Goal: Find specific page/section

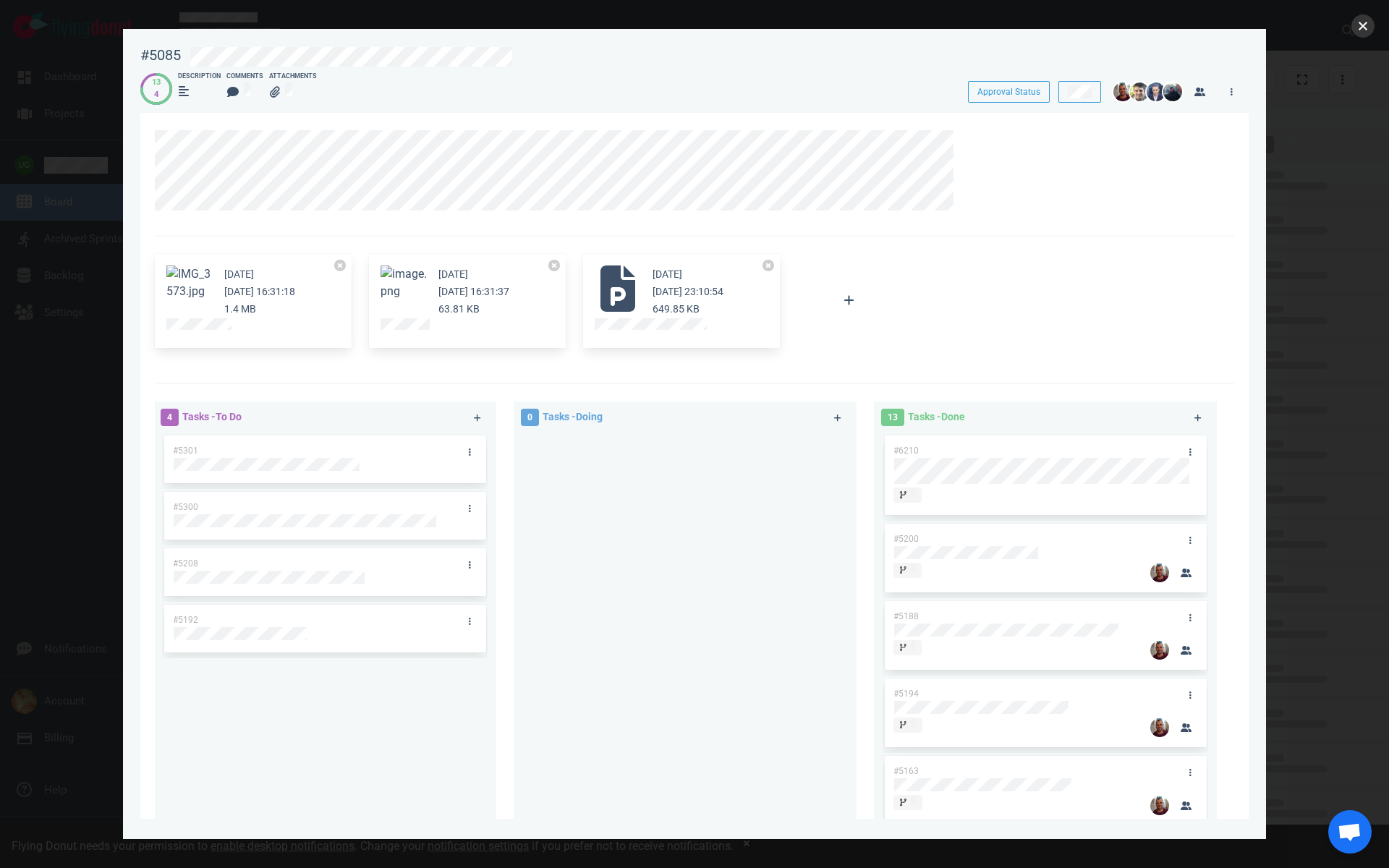
click at [1365, 23] on button "close" at bounding box center [1363, 26] width 23 height 23
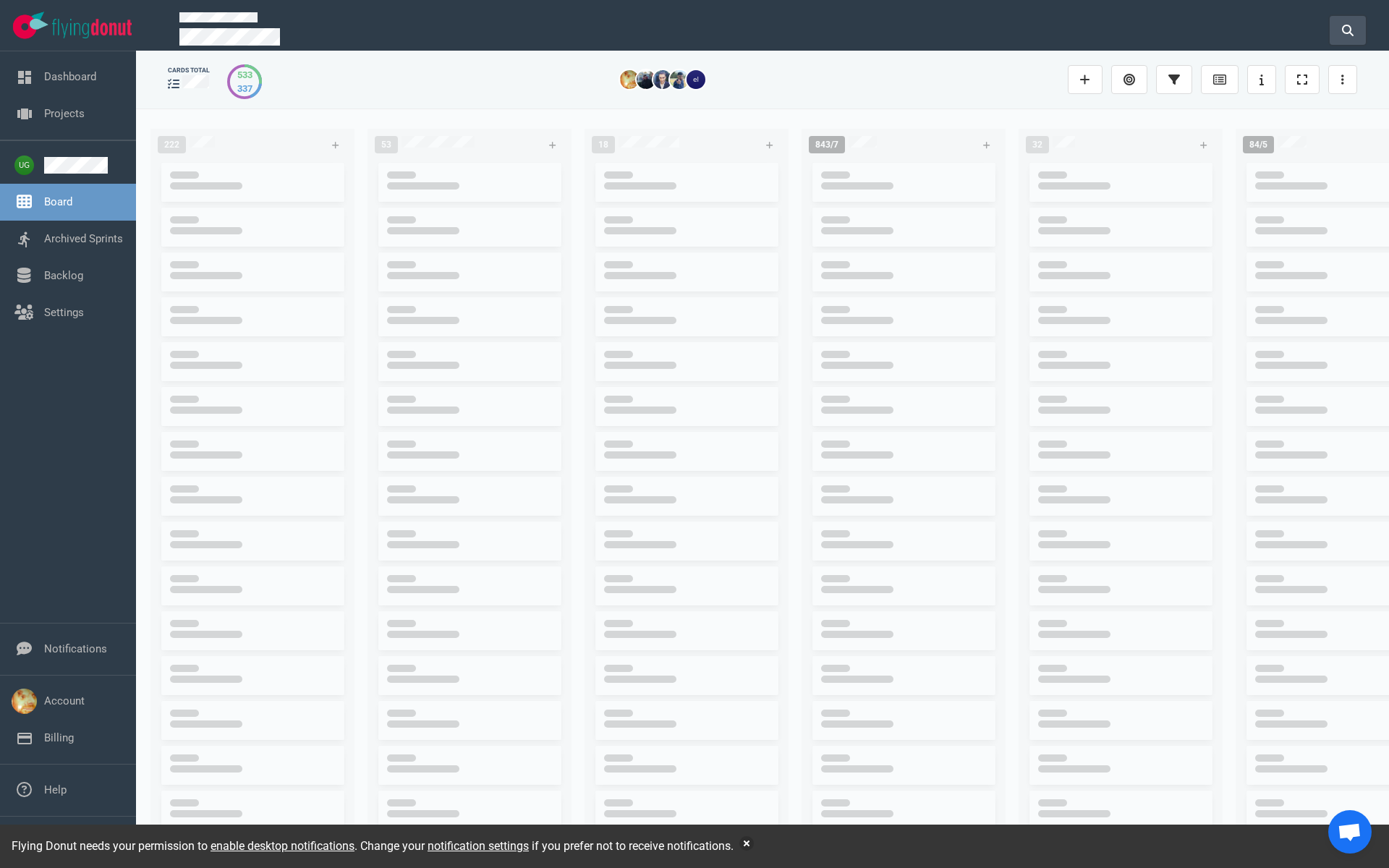
click at [1344, 31] on icon at bounding box center [1347, 30] width 12 height 12
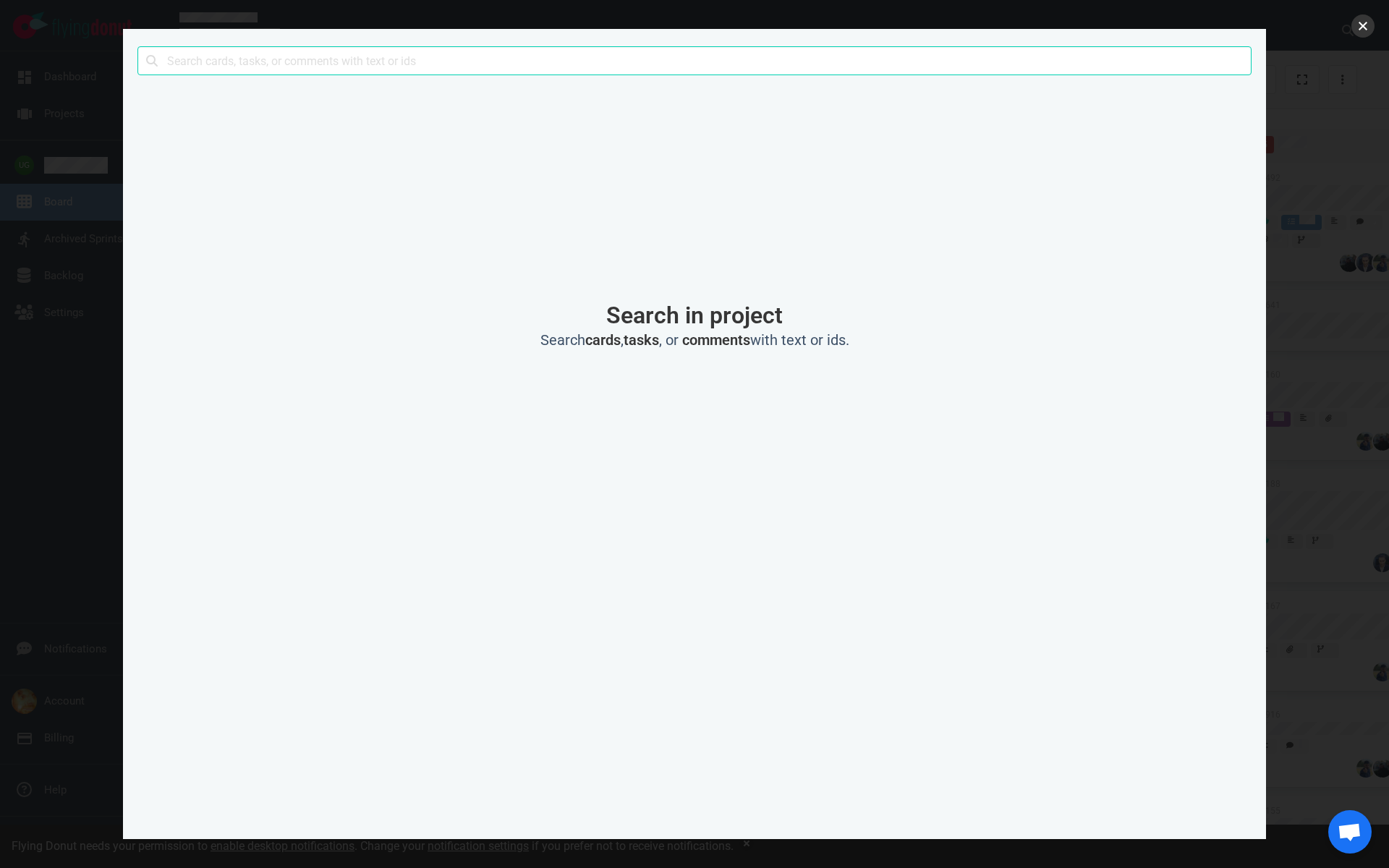
click at [1359, 32] on button "close" at bounding box center [1363, 26] width 23 height 23
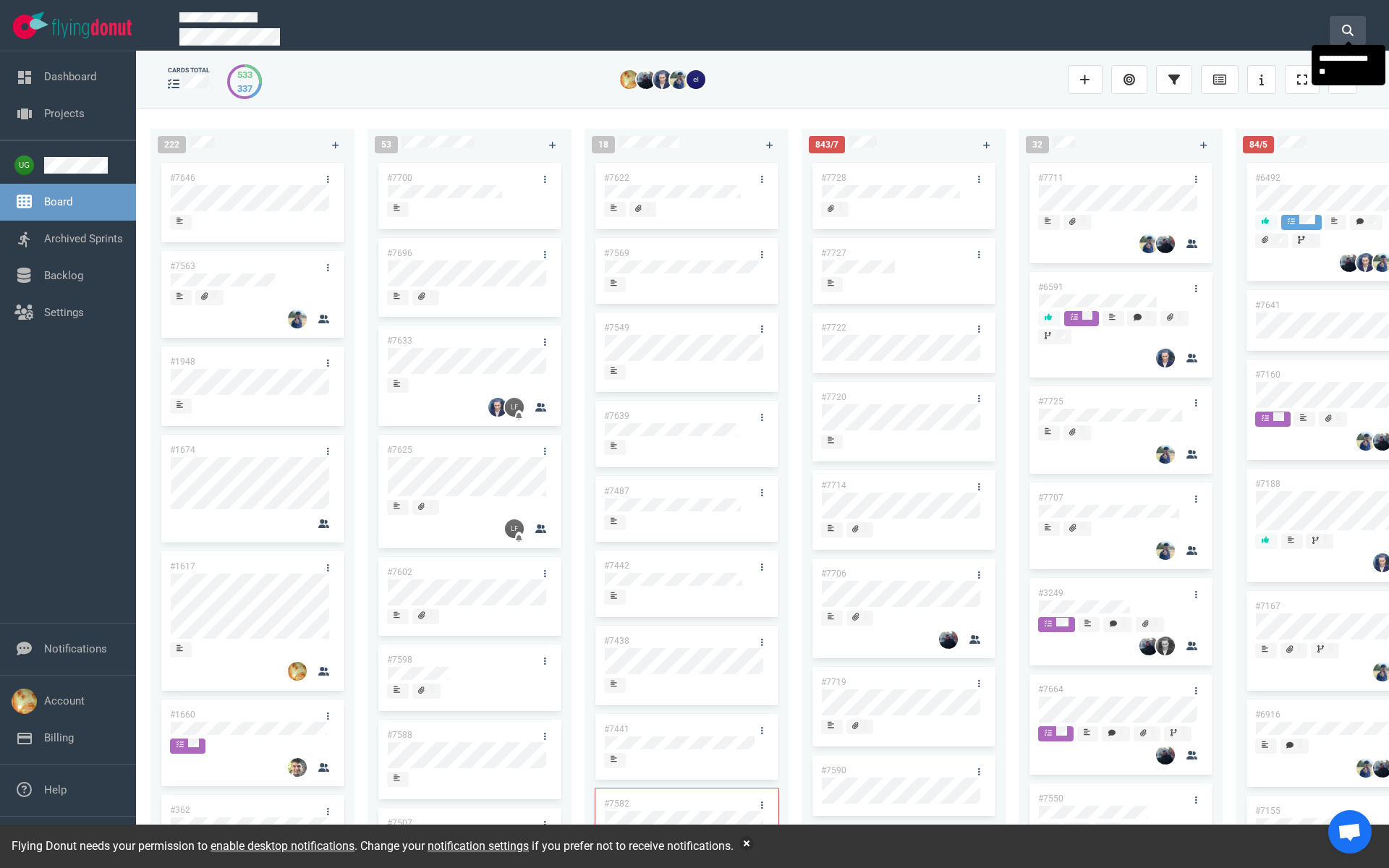
click at [1345, 26] on icon at bounding box center [1347, 30] width 12 height 12
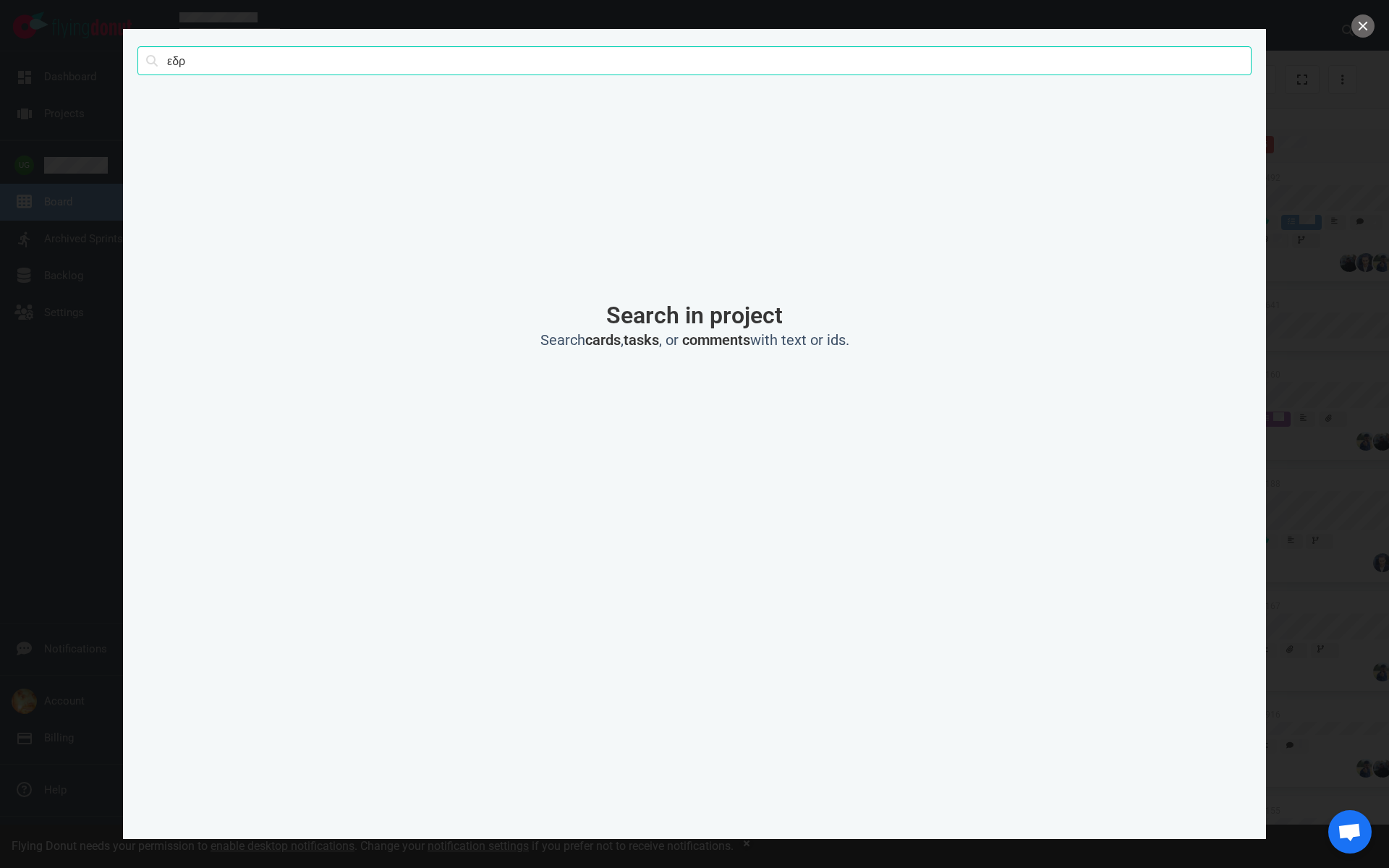
click button "Search" at bounding box center [0, 0] width 0 height 0
type input "ε"
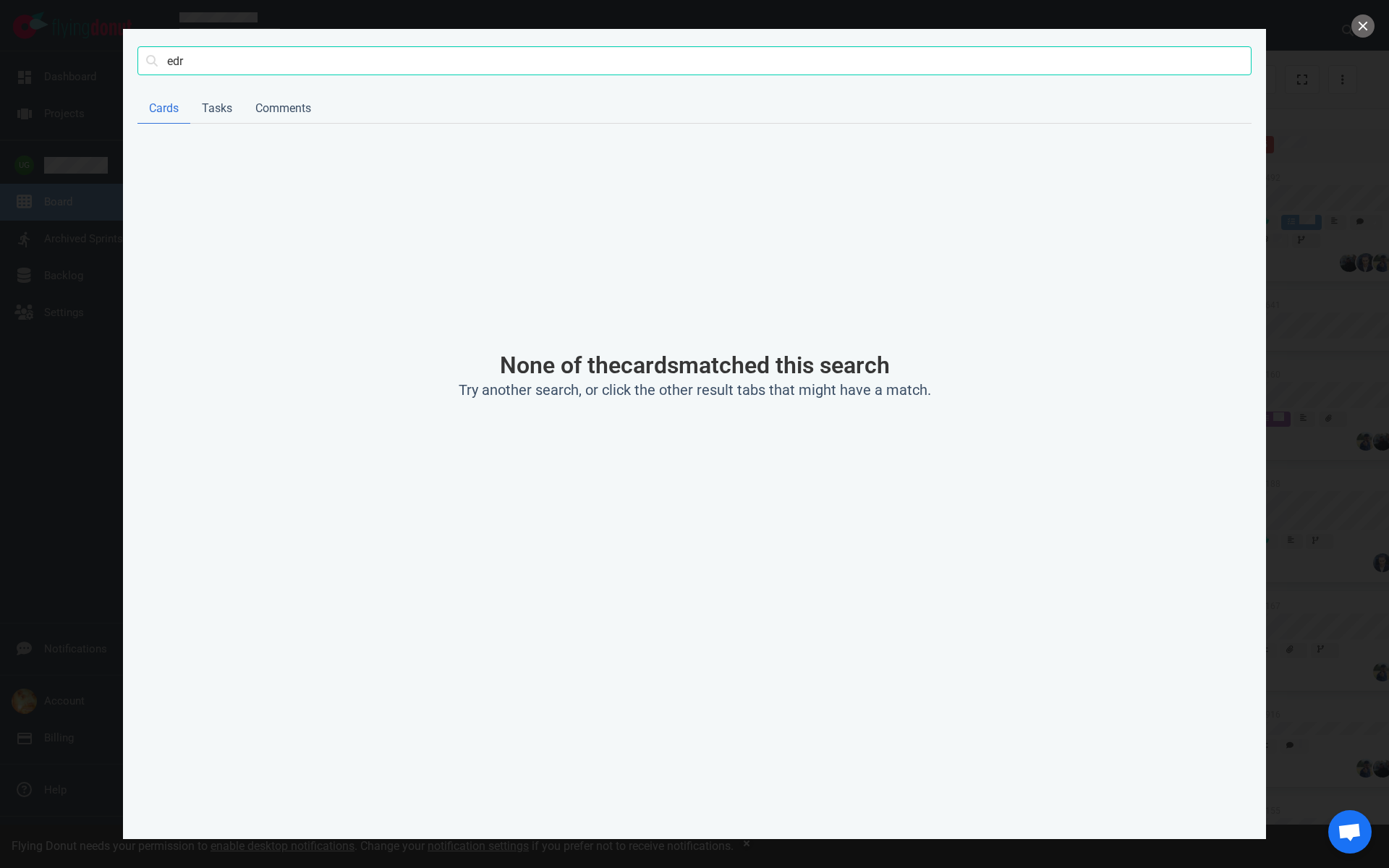
type input "edr"
click button "Search" at bounding box center [0, 0] width 0 height 0
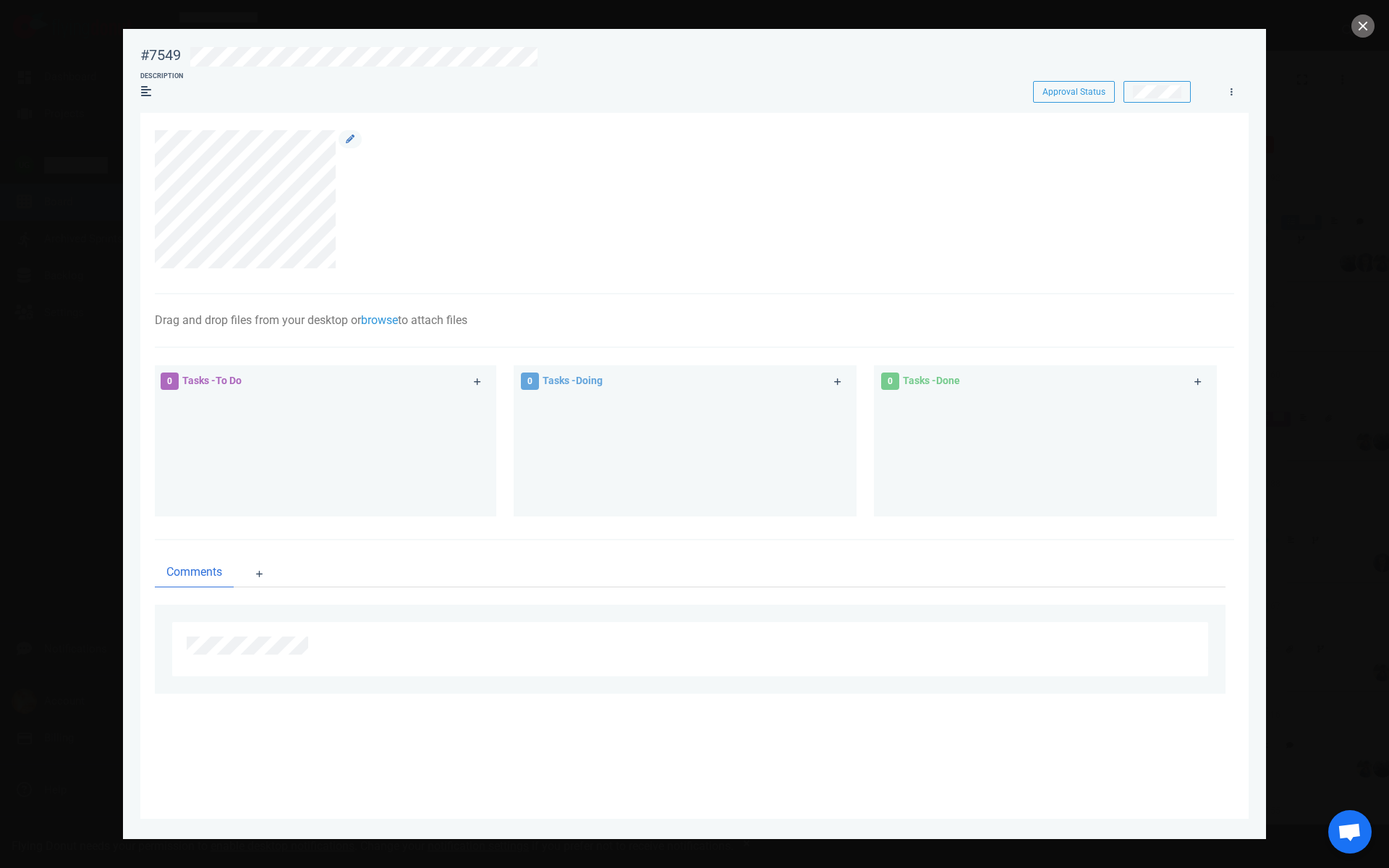
click at [342, 242] on div at bounding box center [348, 200] width 26 height 139
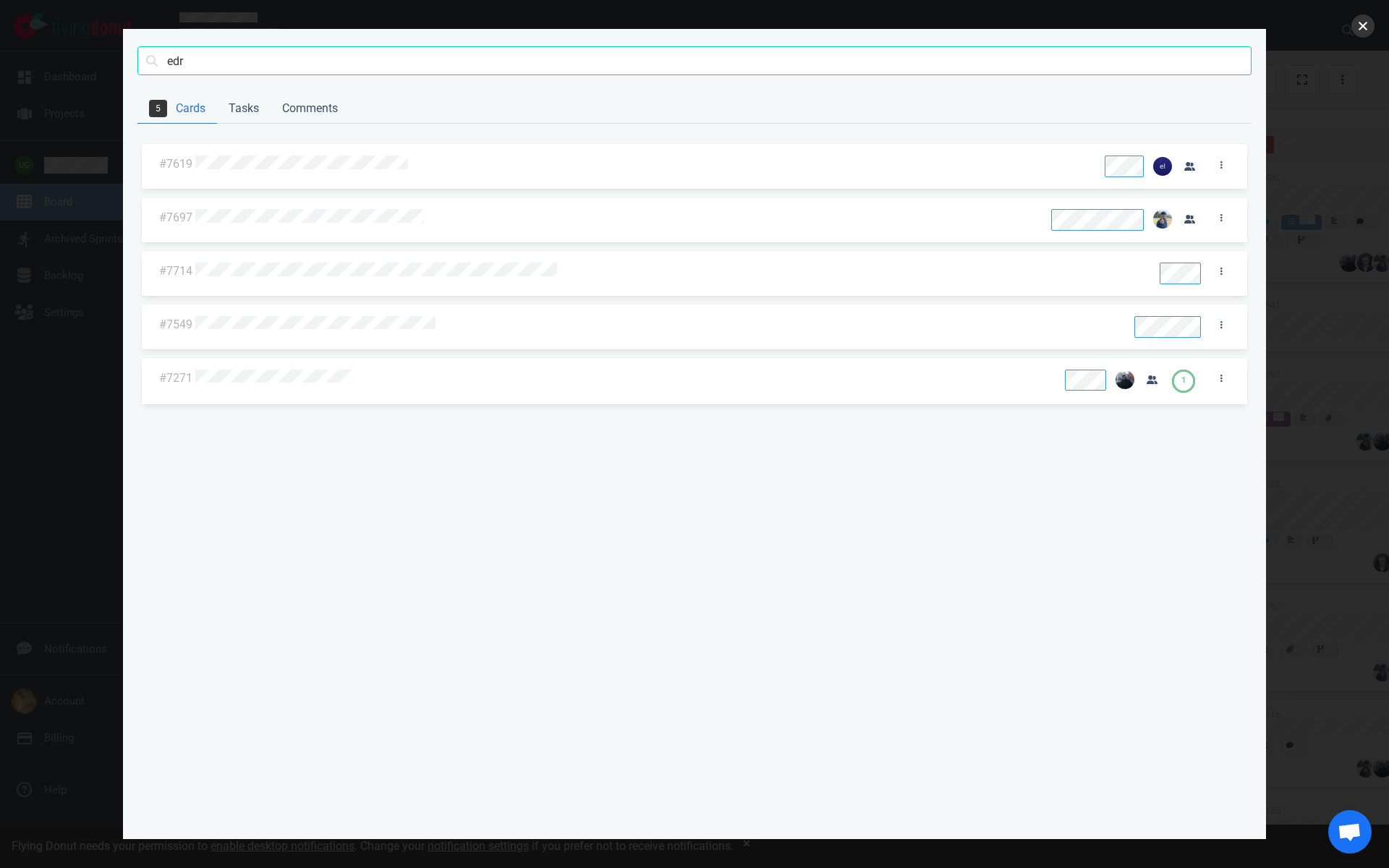
click at [1369, 24] on button "close" at bounding box center [1363, 26] width 23 height 23
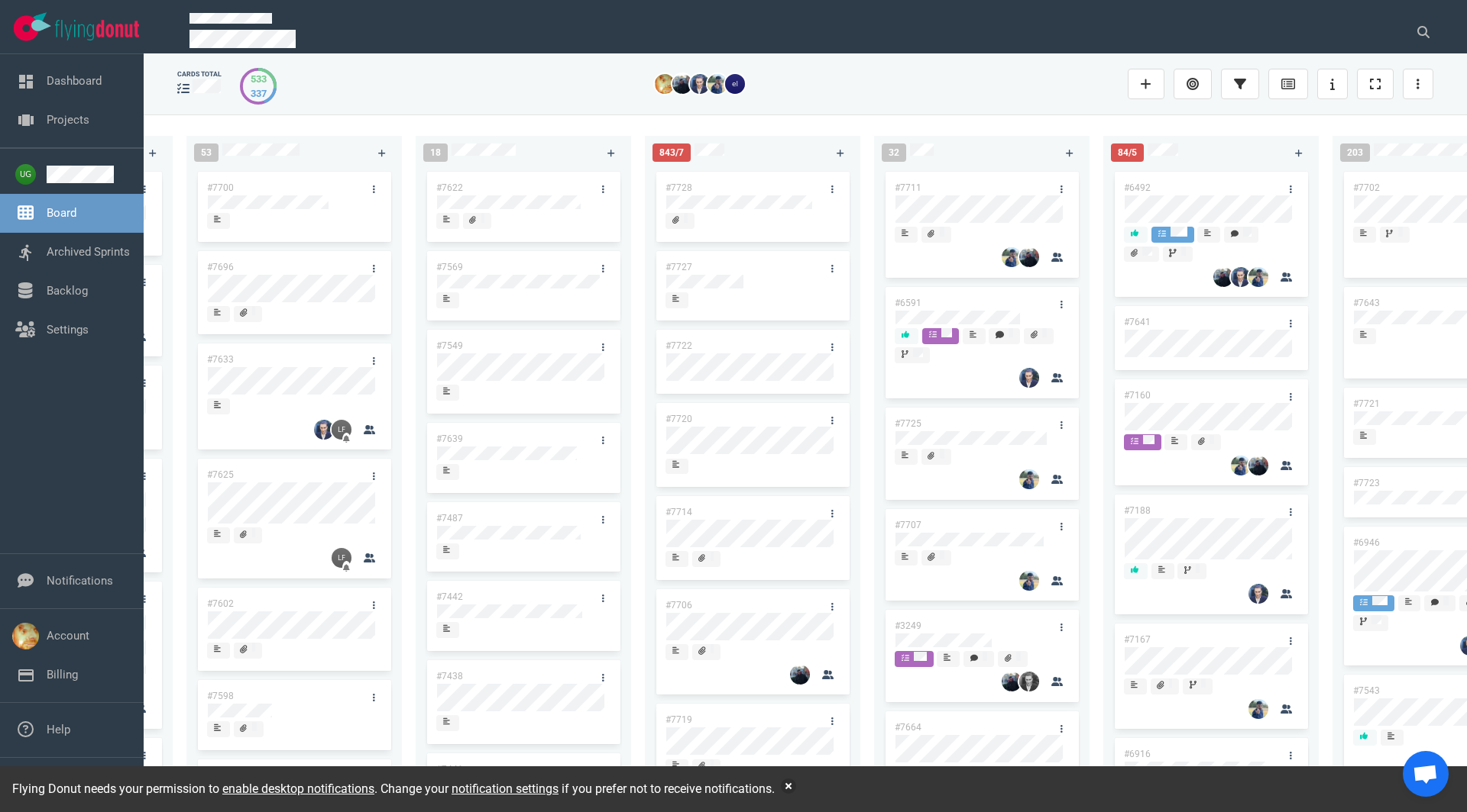
scroll to position [486, 0]
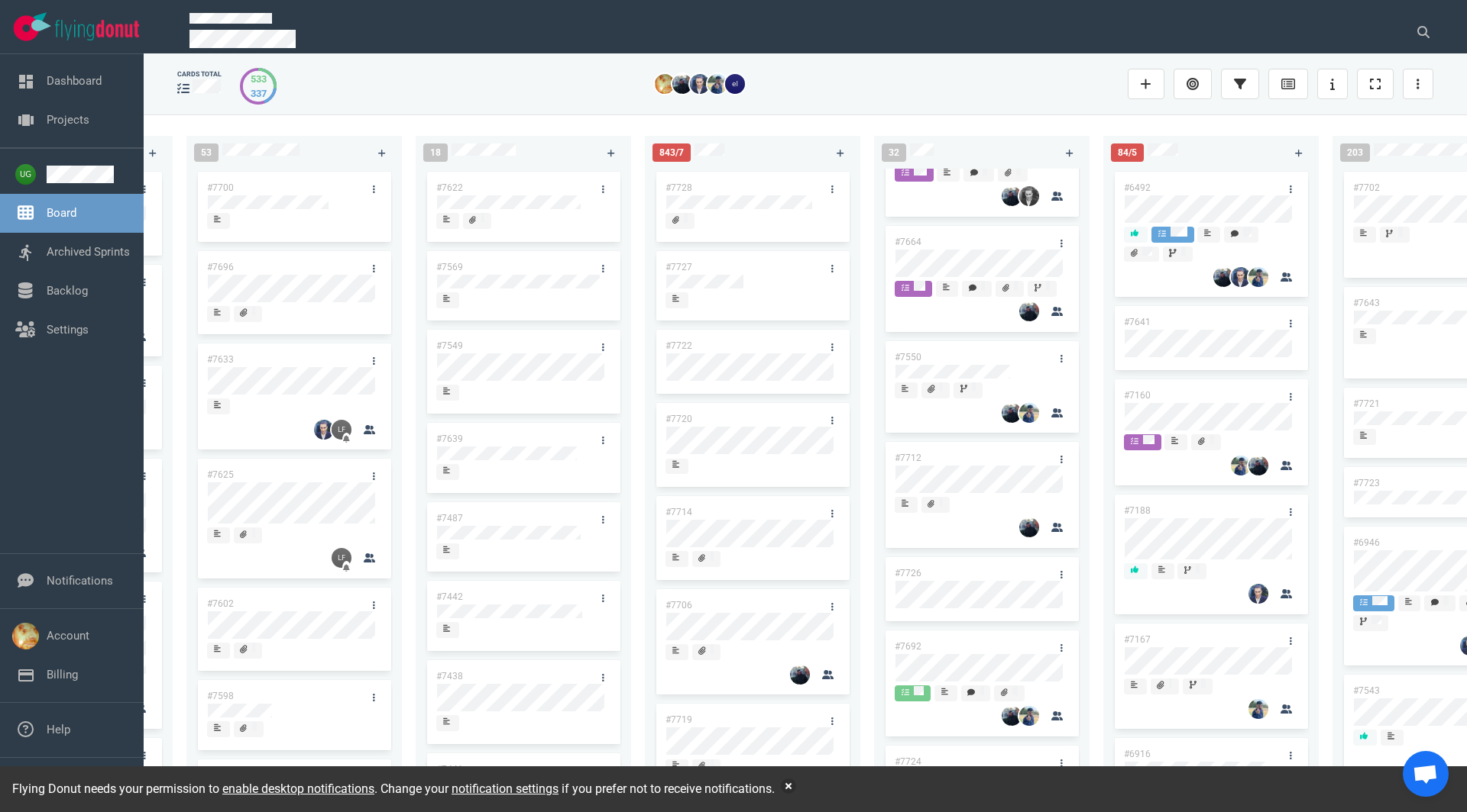
click at [919, 461] on link "#7712" at bounding box center [908, 457] width 27 height 11
